Goal: Transaction & Acquisition: Purchase product/service

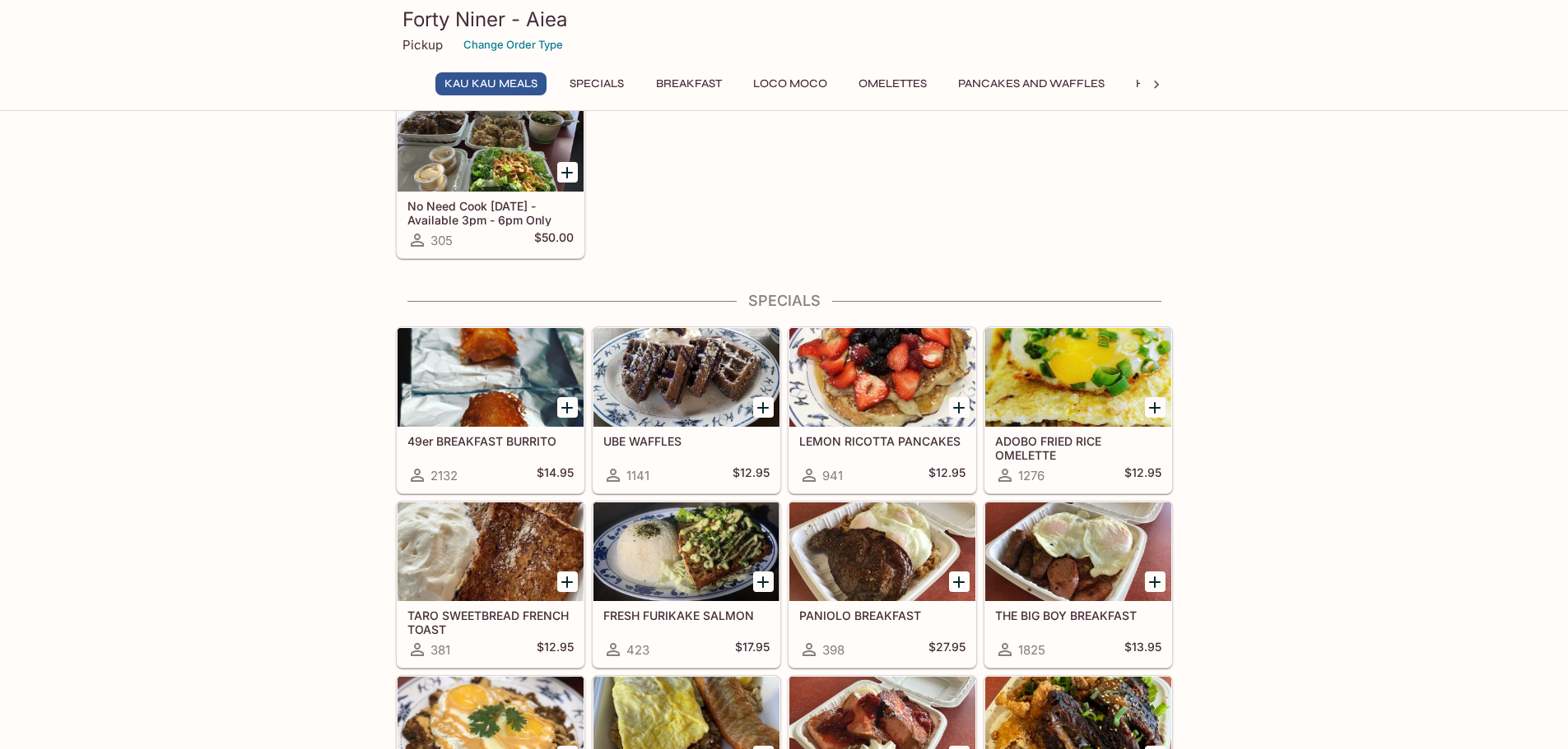
scroll to position [82, 0]
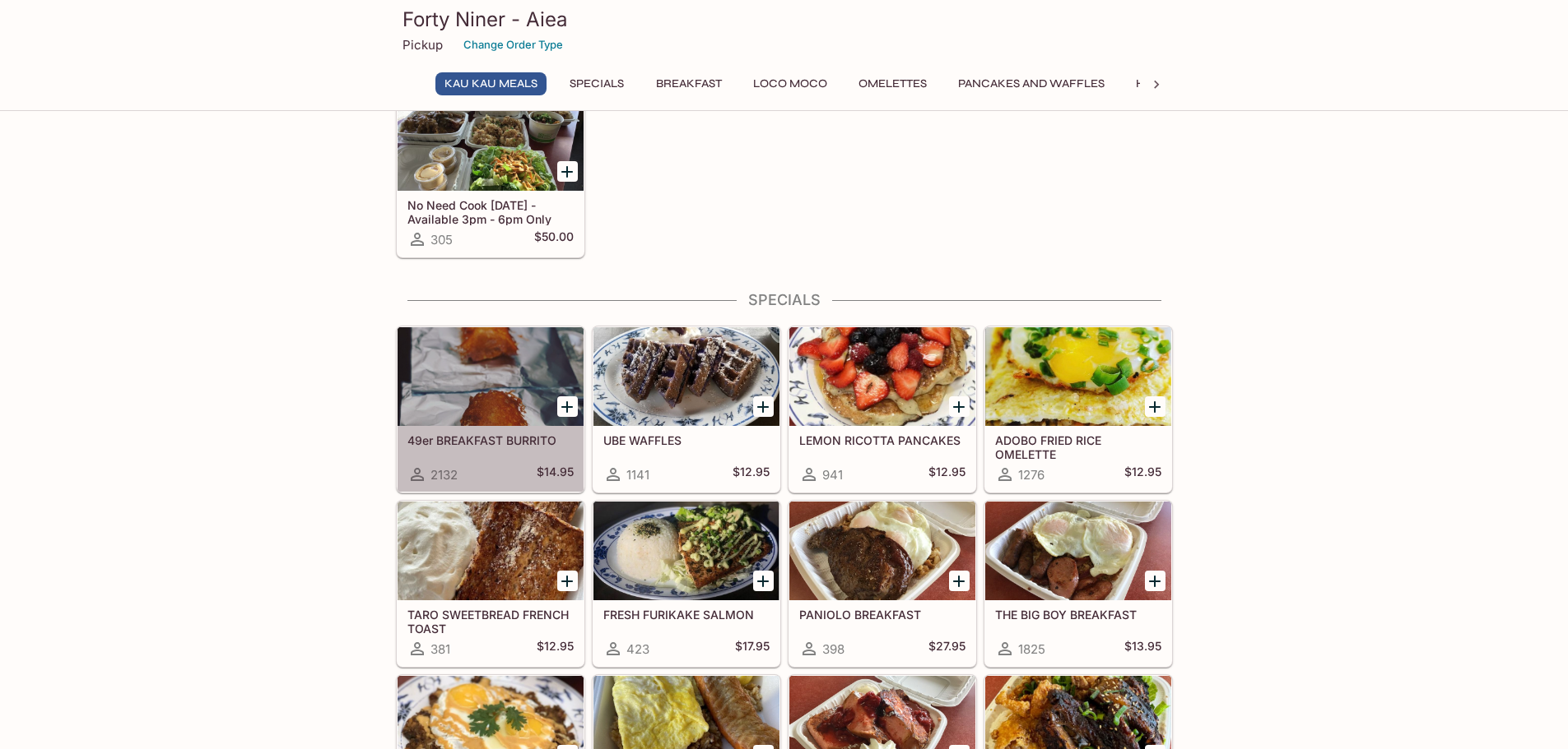
click at [515, 382] on div at bounding box center [490, 376] width 186 height 98
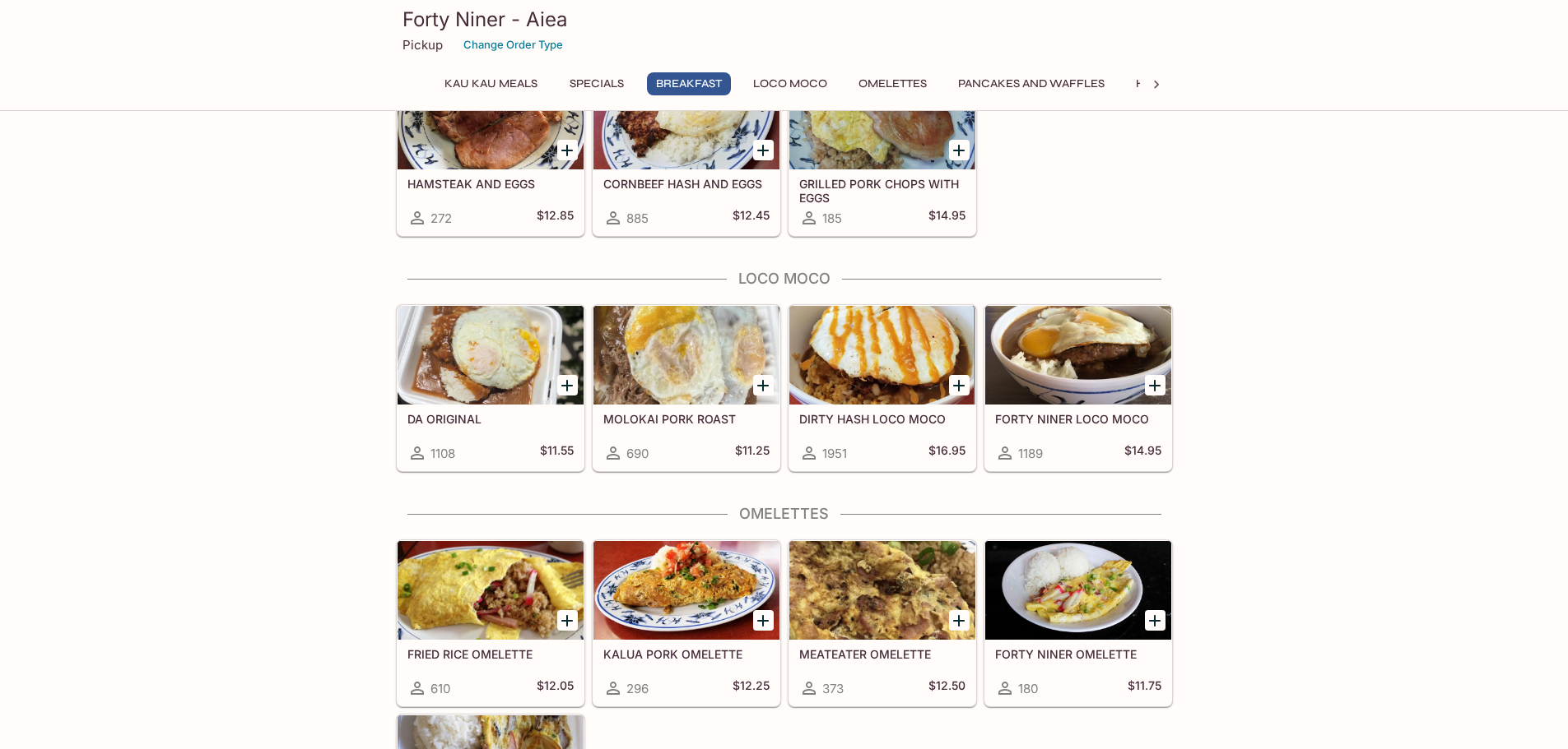
scroll to position [1151, 0]
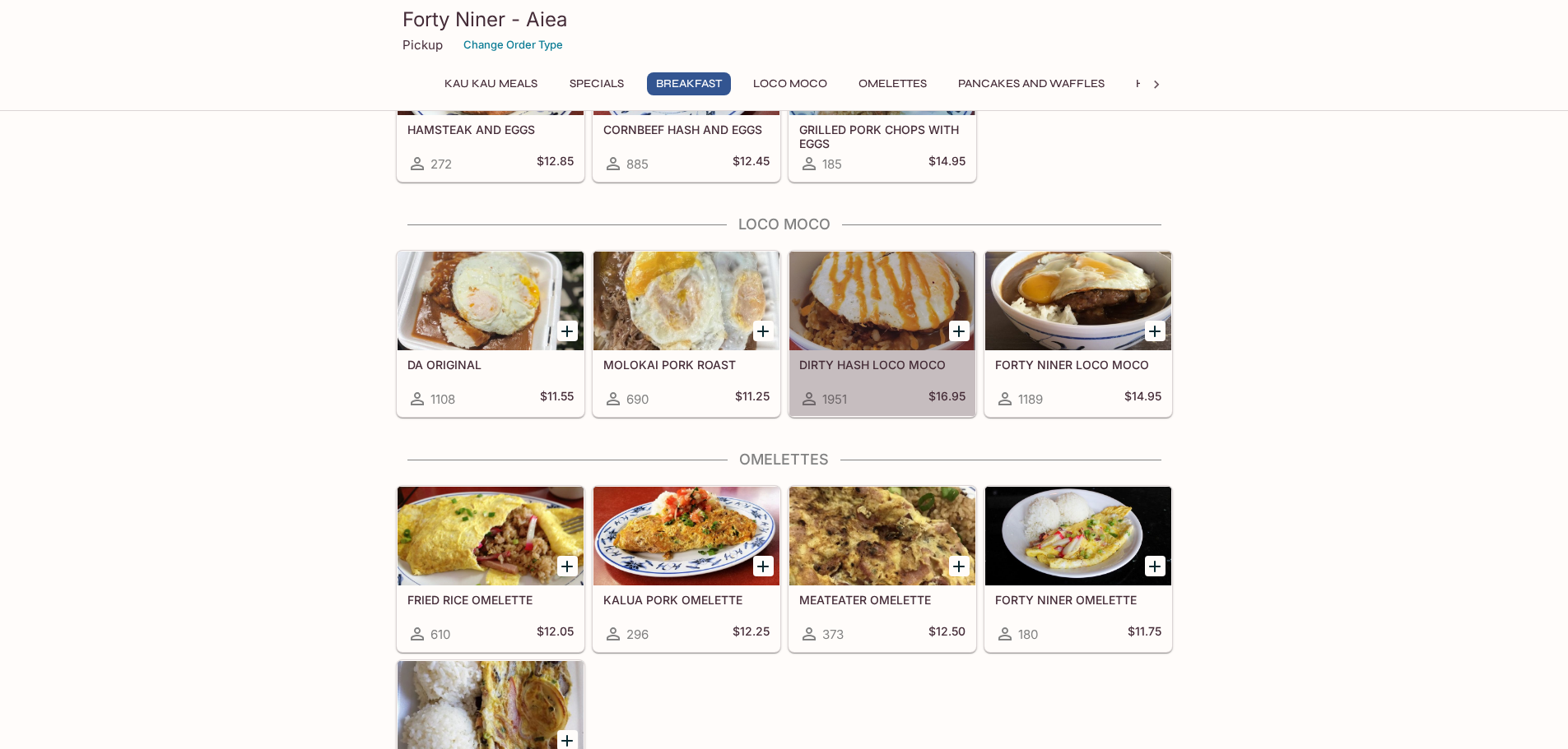
click at [911, 324] on div at bounding box center [882, 300] width 186 height 98
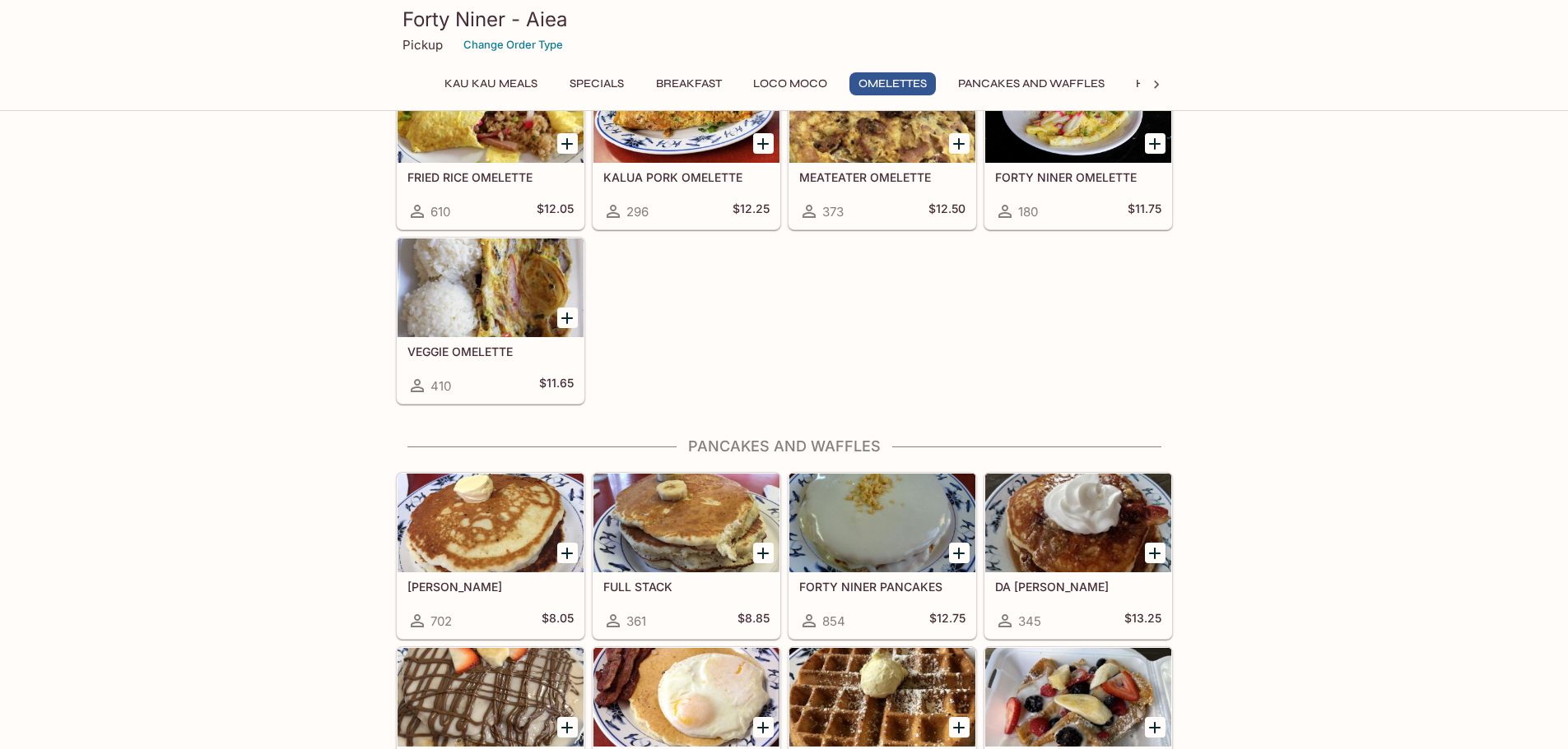
scroll to position [1759, 0]
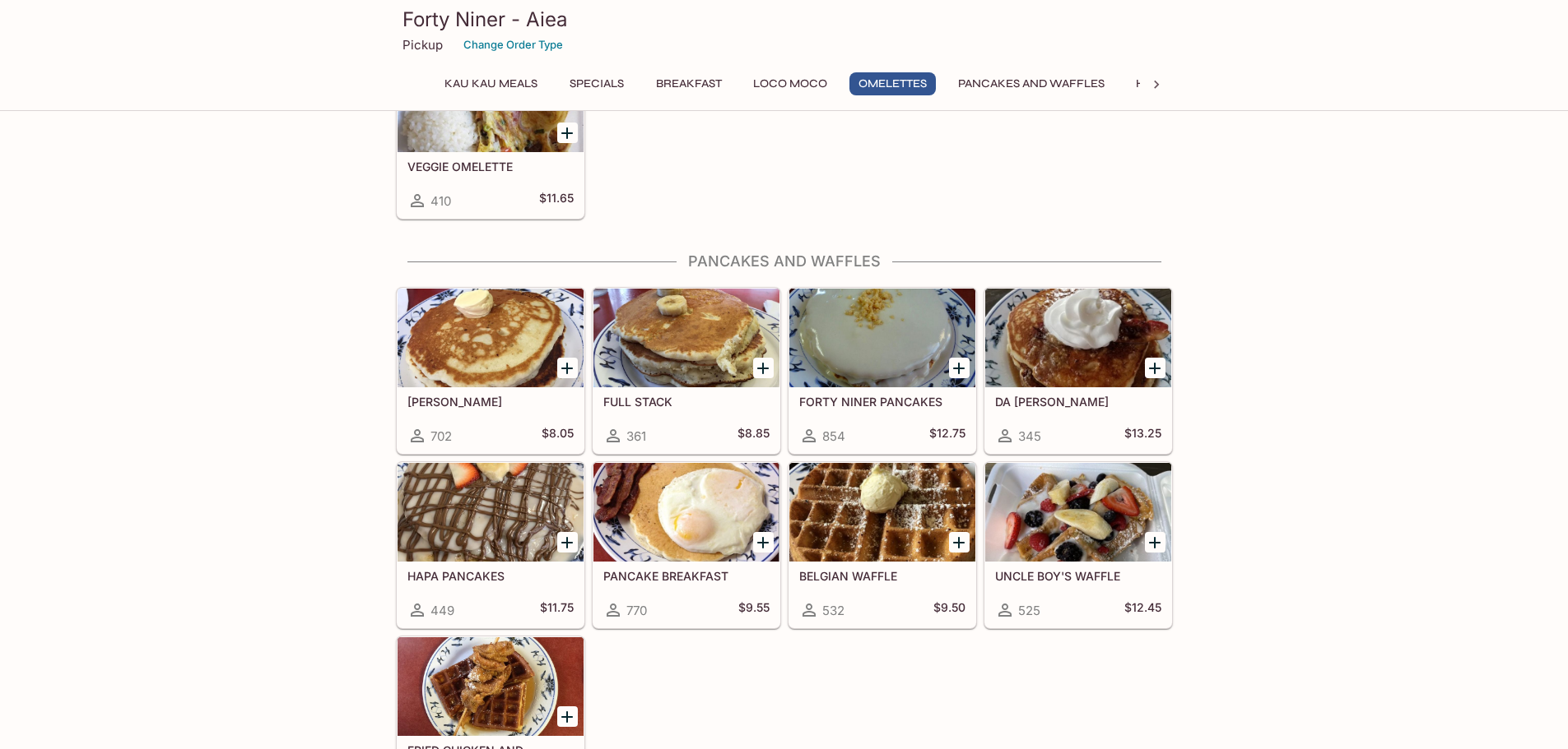
click at [478, 513] on div at bounding box center [490, 511] width 186 height 98
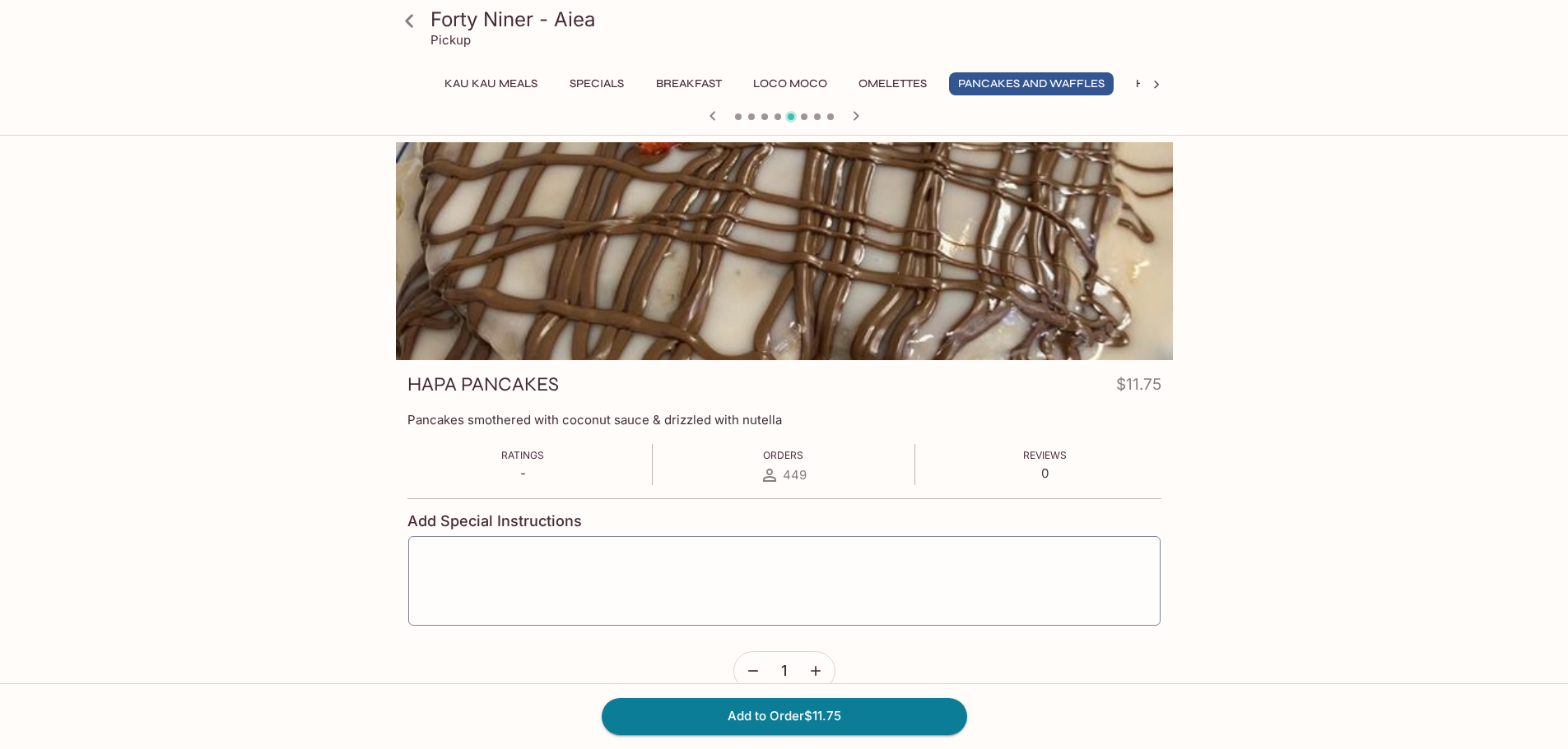
click at [759, 420] on p "Pancakes smothered with coconut sauce & drizzled with nutella" at bounding box center [784, 420] width 753 height 16
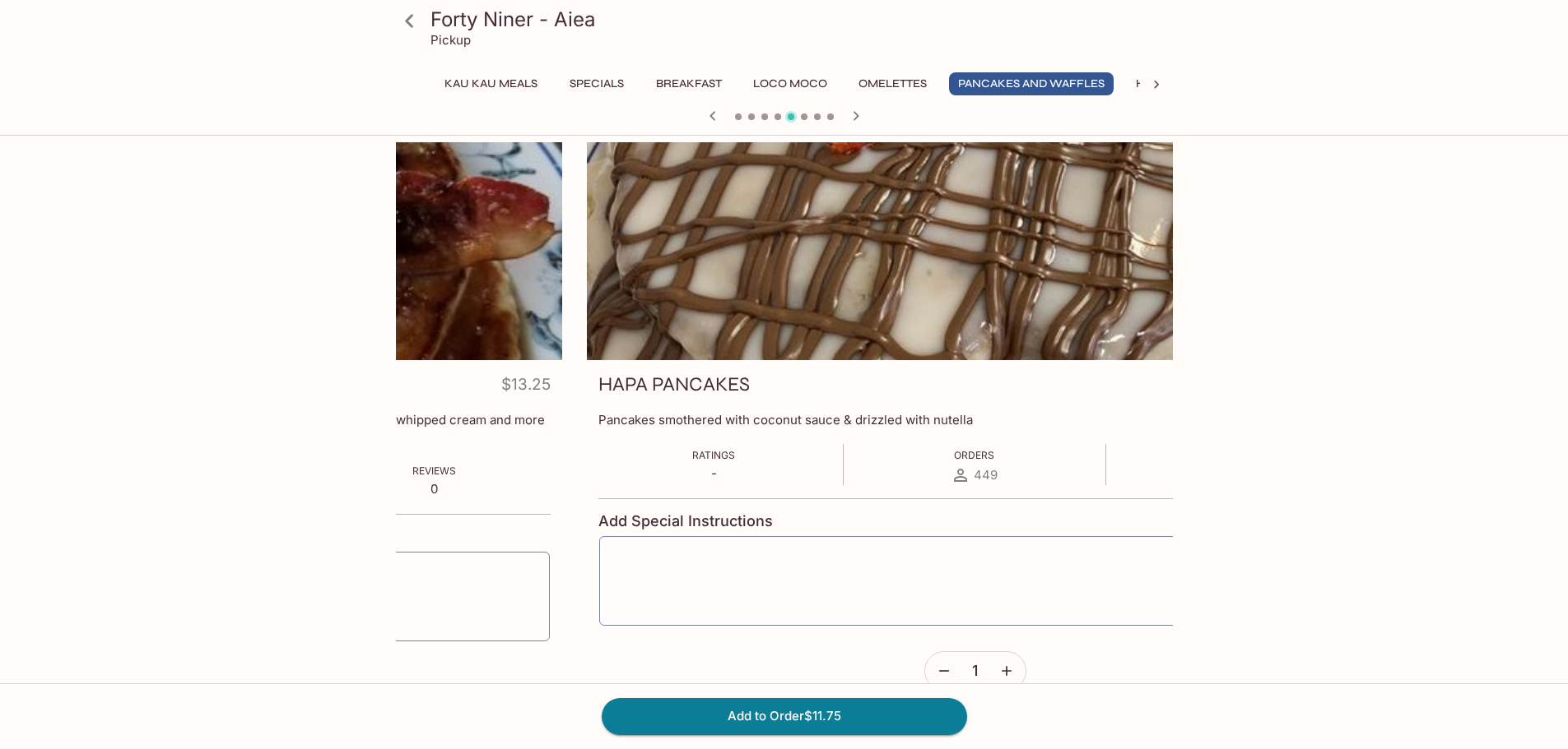
click at [631, 426] on p "Pancakes smothered with coconut sauce & drizzled with nutella" at bounding box center [975, 420] width 753 height 16
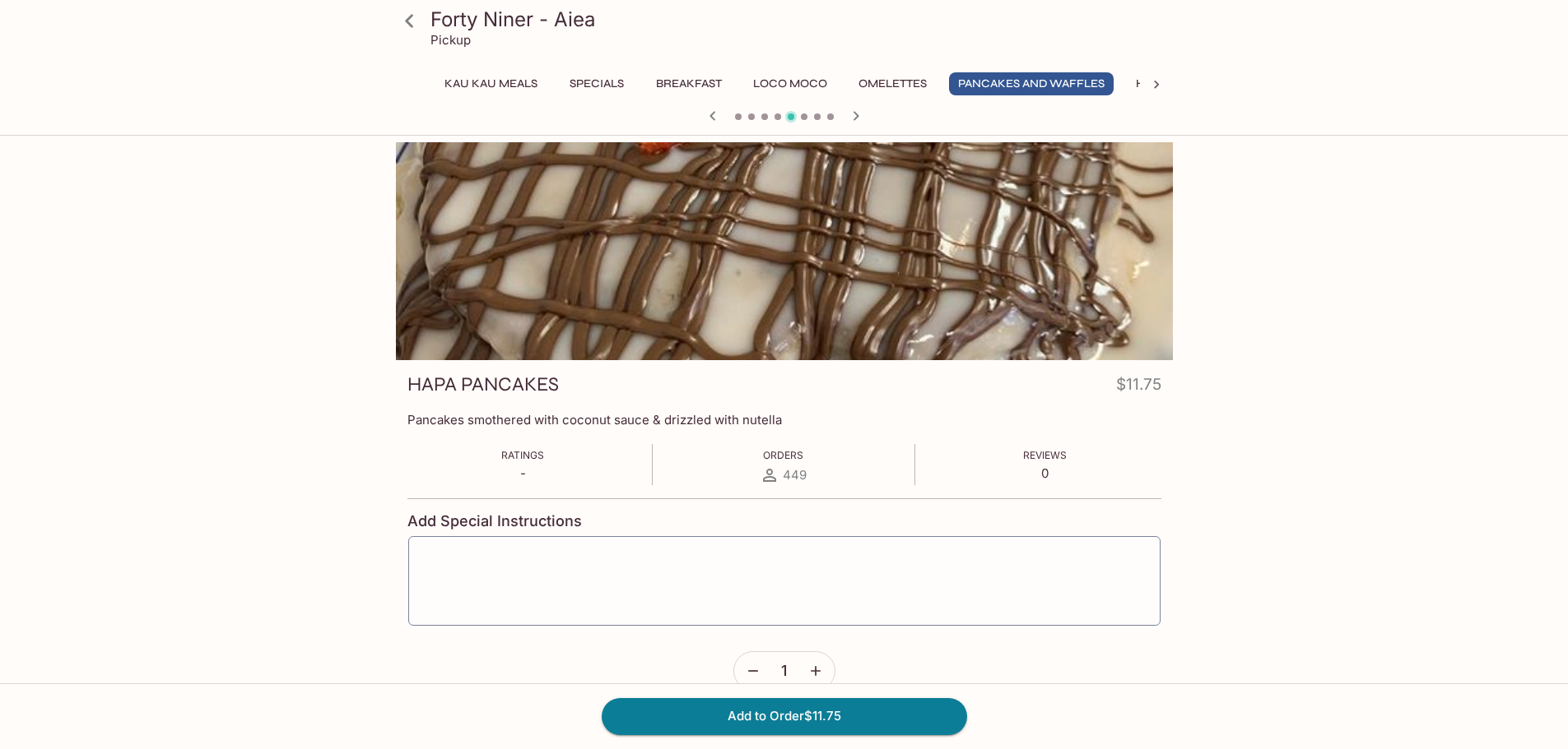
click at [880, 244] on div at bounding box center [784, 251] width 777 height 218
click at [419, 24] on icon at bounding box center [409, 21] width 29 height 29
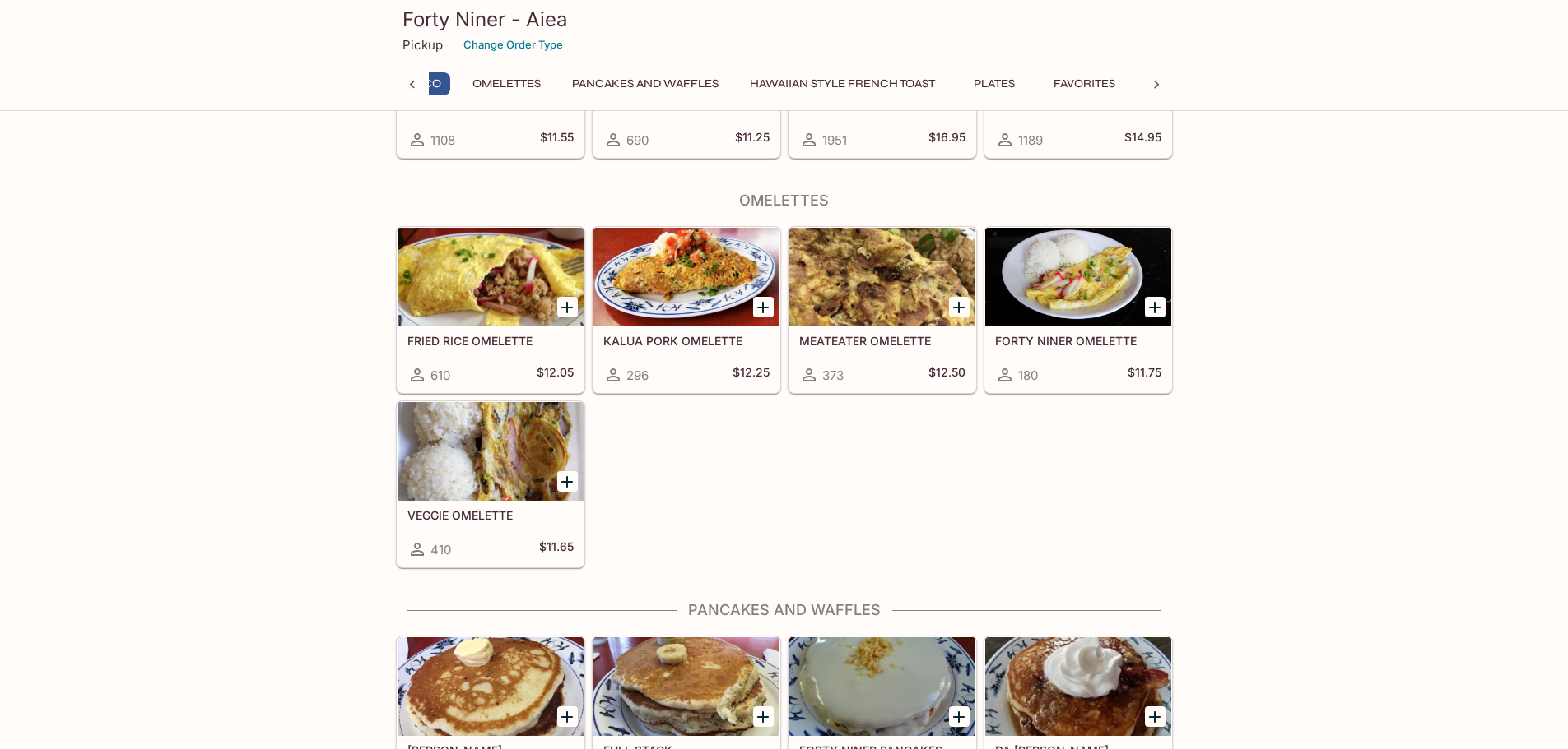
scroll to position [0, 316]
